Goal: Check status: Verify the current state of an ongoing process or item

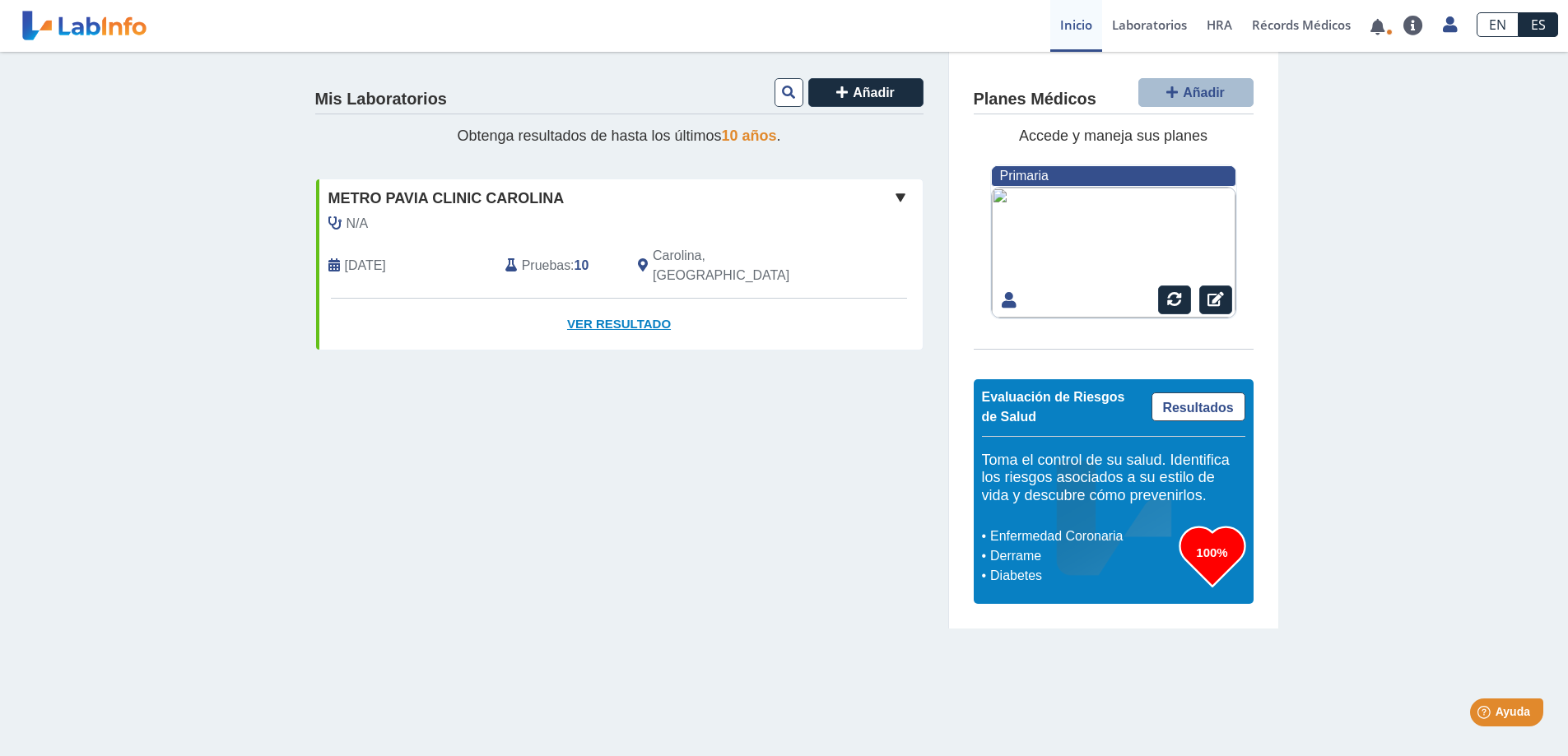
click at [636, 304] on link "Ver Resultado" at bounding box center [619, 324] width 606 height 52
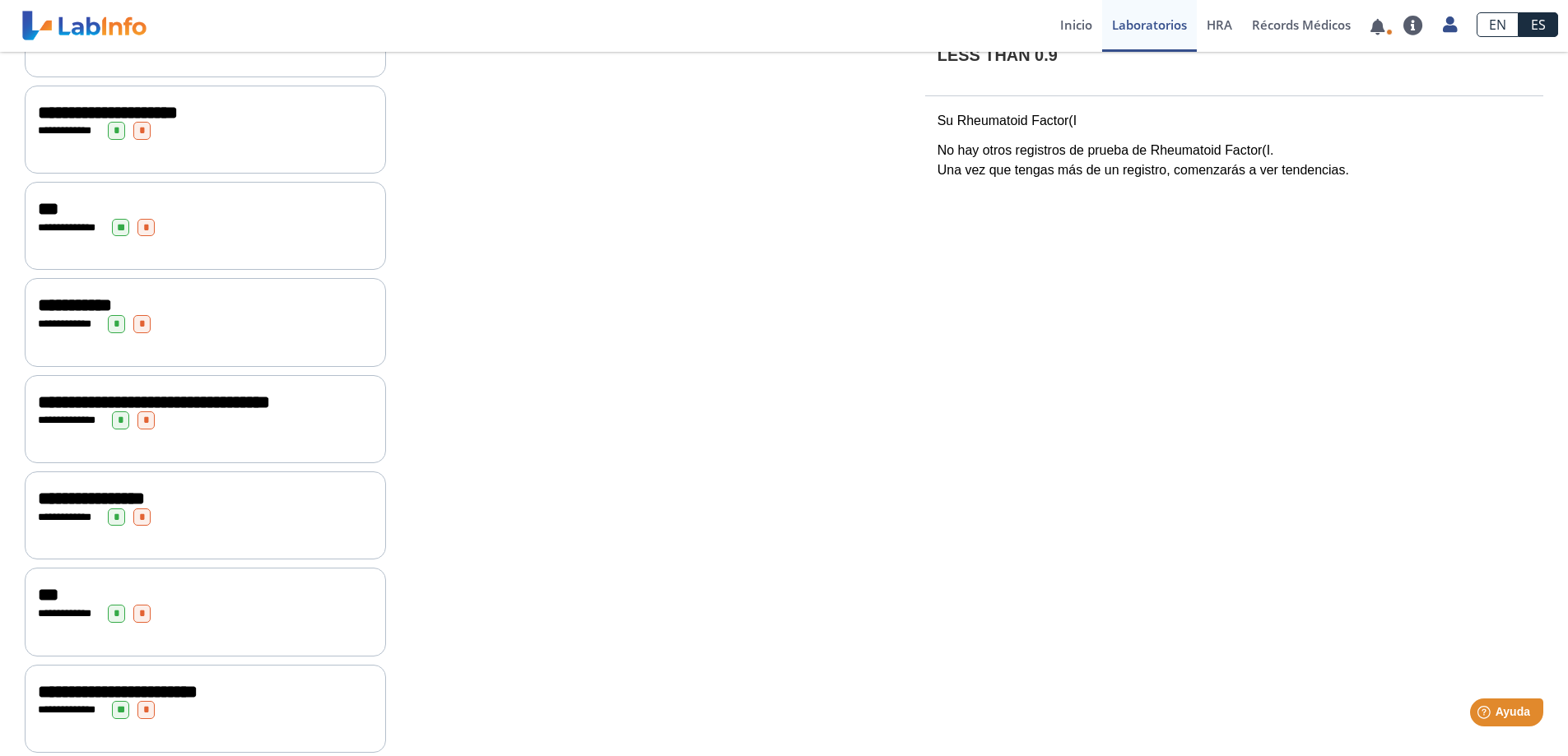
scroll to position [493, 0]
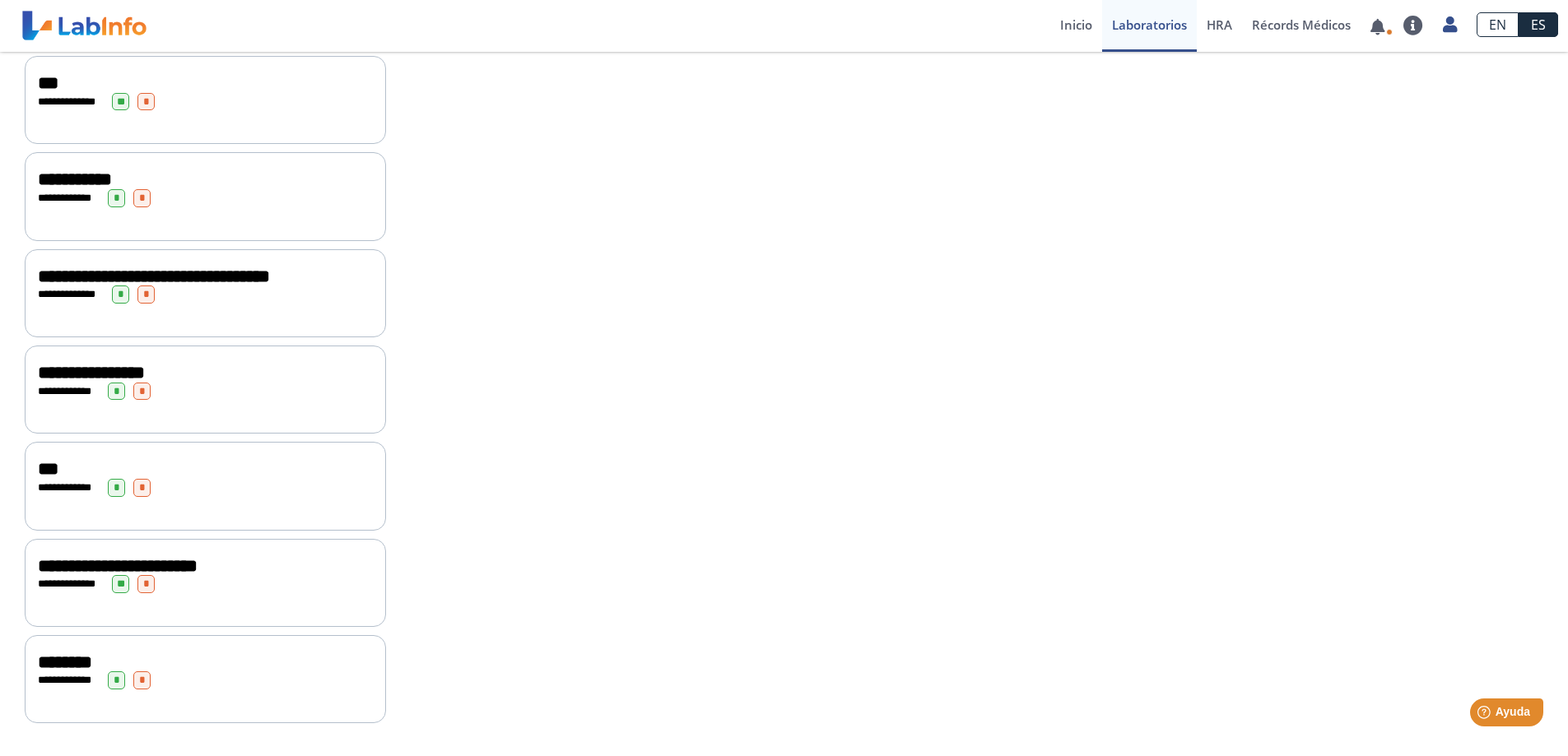
click at [38, 474] on span "***" at bounding box center [48, 469] width 21 height 18
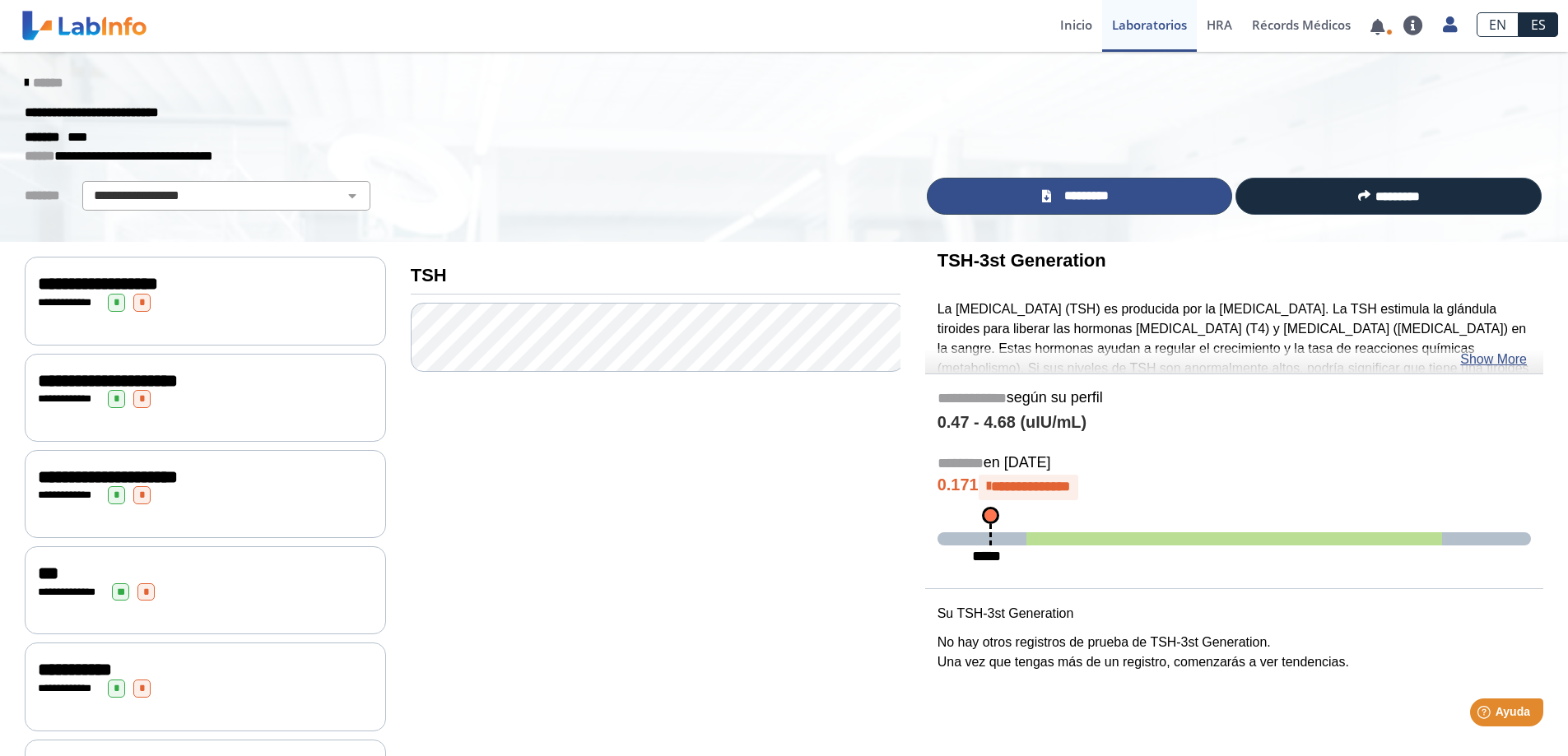
click at [1064, 206] on link "*********" at bounding box center [1080, 196] width 306 height 37
